Goal: Information Seeking & Learning: Learn about a topic

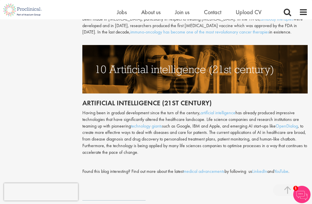
scroll to position [1421, 0]
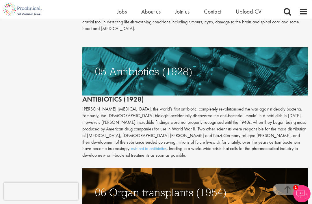
scroll to position [811, 0]
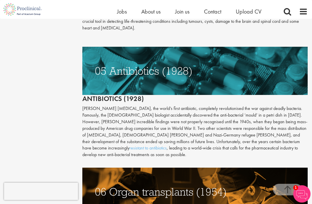
click at [86, 105] on p "[PERSON_NAME] [MEDICAL_DATA], the world’s first antibiotic, completely revoluti…" at bounding box center [194, 131] width 225 height 53
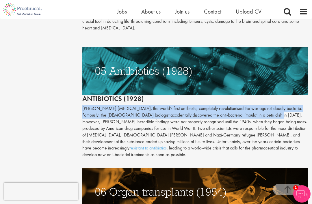
copy p "[PERSON_NAME] [MEDICAL_DATA], the world’s first antibiotic, completely revoluti…"
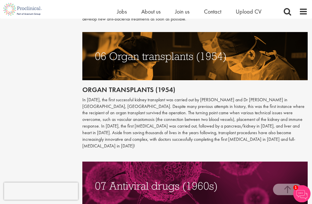
scroll to position [946, 0]
click at [83, 97] on p "In [DATE], the first successful kidney transplant was carried out by [PERSON_NA…" at bounding box center [194, 123] width 225 height 53
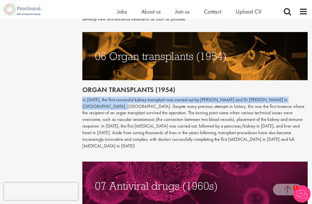
copy p "In [DATE], the first successful kidney transplant was carried out by [PERSON_NA…"
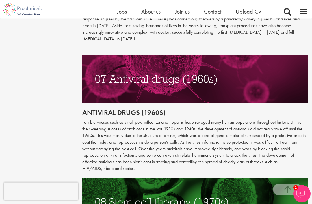
scroll to position [1053, 0]
click at [85, 119] on p "Terrible viruses such as small-pox, influenza and hepatitis have ravaged many h…" at bounding box center [194, 145] width 225 height 53
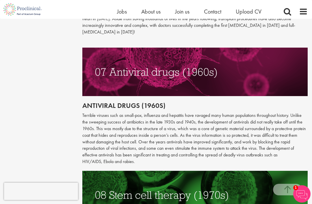
scroll to position [1060, 0]
click at [268, 113] on p "Terrible viruses such as small-pox, influenza and hepatitis have ravaged many h…" at bounding box center [194, 139] width 225 height 53
copy p "The development of effective antivirals has been significant in treating and co…"
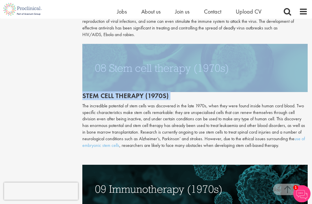
scroll to position [1187, 0]
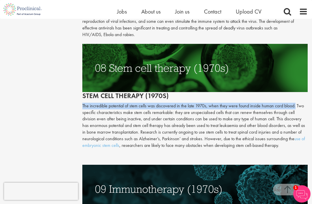
copy p "The incredible potential of stem cells was discovered in the late 1970s, when t…"
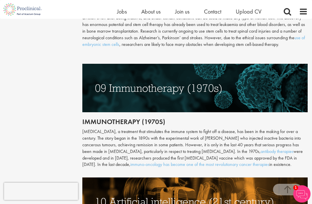
scroll to position [1307, 0]
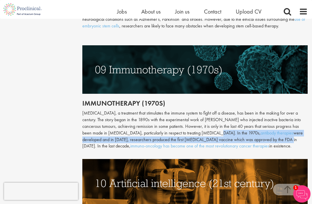
copy div "In the 1970s, antibody therapies were developed and in [DATE], researchers prod…"
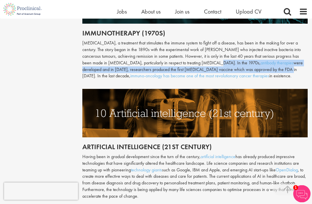
scroll to position [1377, 0]
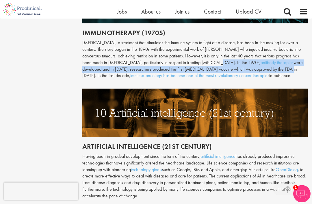
click at [87, 153] on p "Having been in gradual development since the turn of the century, artificial in…" at bounding box center [194, 176] width 225 height 46
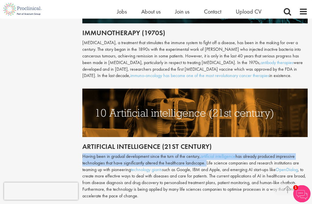
copy p "Having been in gradual development since the turn of the century, artificial in…"
